Goal: Transaction & Acquisition: Subscribe to service/newsletter

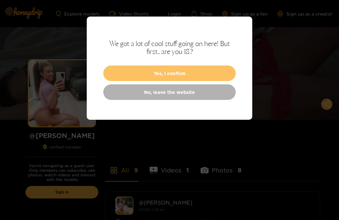
click at [194, 73] on button "Yes, I confirm" at bounding box center [169, 74] width 132 height 16
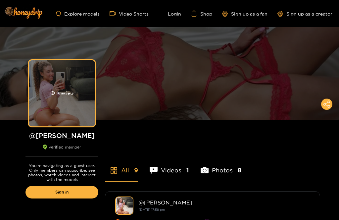
click at [60, 112] on div "Preview" at bounding box center [62, 93] width 66 height 66
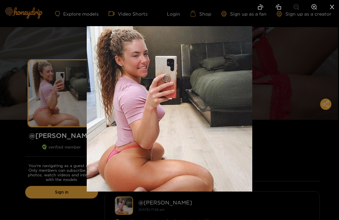
click at [177, 139] on img at bounding box center [170, 109] width 166 height 166
click at [208, 142] on img at bounding box center [170, 109] width 166 height 166
click at [286, 136] on div at bounding box center [169, 110] width 339 height 220
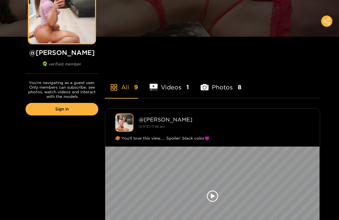
click at [229, 87] on li "Photos 8" at bounding box center [221, 84] width 41 height 30
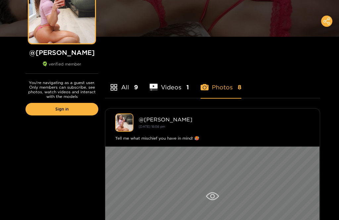
click at [210, 188] on div at bounding box center [212, 196] width 215 height 99
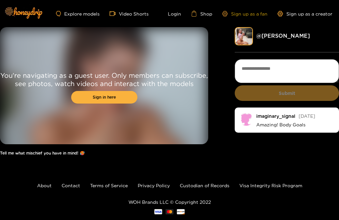
click at [258, 14] on link "Sign up as a fan" at bounding box center [244, 14] width 45 height 6
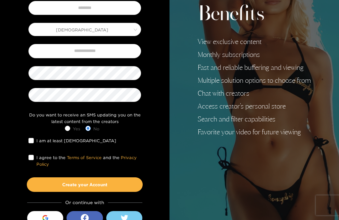
scroll to position [101, 0]
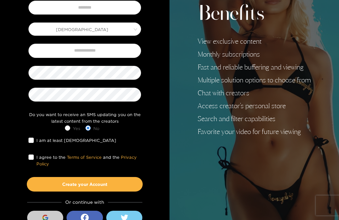
click at [46, 220] on div "button" at bounding box center [45, 218] width 13 height 13
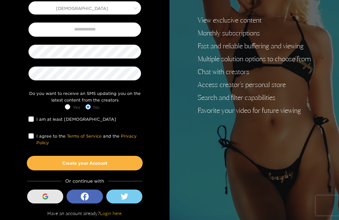
scroll to position [7, 0]
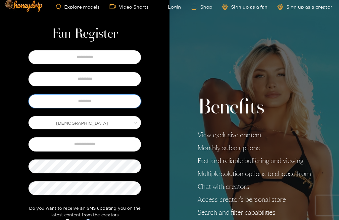
type input "*******"
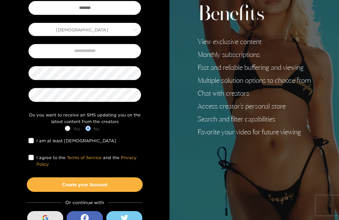
scroll to position [101, 0]
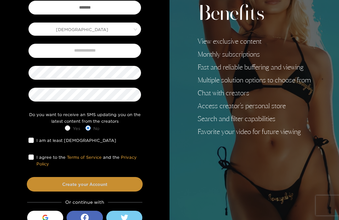
click at [121, 183] on button "Create your Account" at bounding box center [85, 184] width 116 height 15
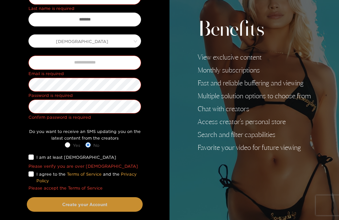
scroll to position [109, 0]
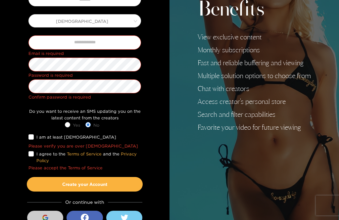
click at [50, 218] on div "button" at bounding box center [45, 218] width 13 height 13
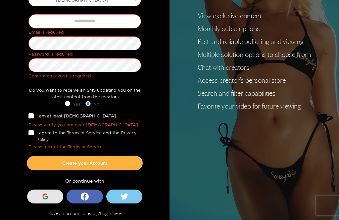
scroll to position [7, 0]
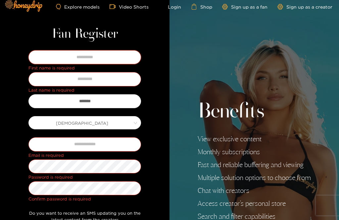
click at [102, 58] on input "text" at bounding box center [84, 57] width 113 height 14
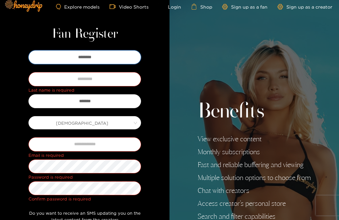
type input "*******"
click at [108, 80] on input "text" at bounding box center [84, 79] width 113 height 14
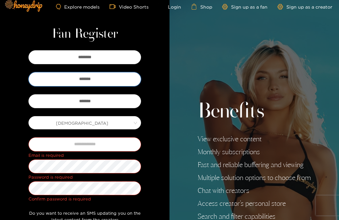
type input "******"
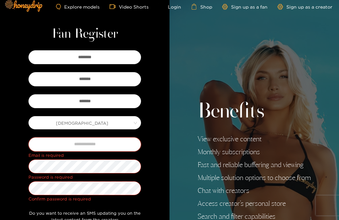
click at [106, 147] on input "text" at bounding box center [84, 144] width 113 height 14
type input "**********"
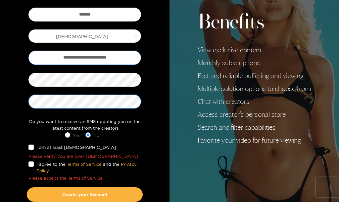
scroll to position [87, 0]
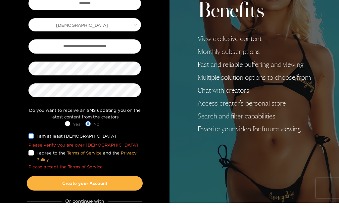
click at [36, 150] on span "I am at least 18 years old" at bounding box center [76, 153] width 85 height 7
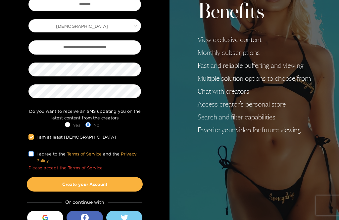
click at [34, 152] on span "I agree to the Terms of Service and the Privacy Policy" at bounding box center [87, 158] width 107 height 14
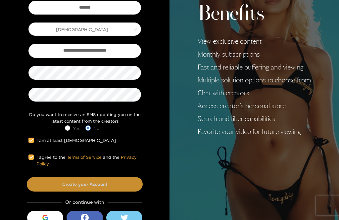
click at [98, 184] on button "Create your Account" at bounding box center [85, 184] width 116 height 15
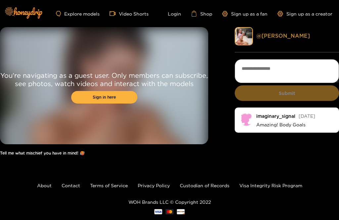
click at [266, 35] on link "@ michaela" at bounding box center [283, 36] width 54 height 6
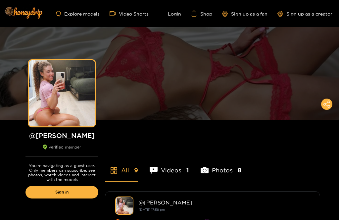
click at [226, 172] on li "Photos 8" at bounding box center [221, 166] width 41 height 30
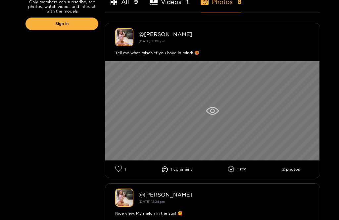
click at [214, 111] on icon at bounding box center [212, 111] width 13 height 8
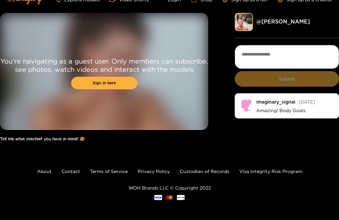
scroll to position [14, 0]
click at [117, 84] on link "Sign in here" at bounding box center [104, 83] width 66 height 13
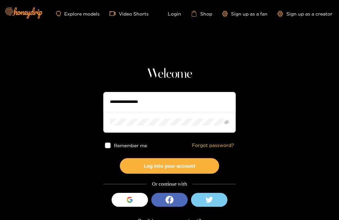
click at [165, 106] on input "text" at bounding box center [169, 102] width 132 height 20
type input "*******"
click at [170, 166] on button "Log into your account" at bounding box center [169, 166] width 99 height 16
